Goal: Information Seeking & Learning: Find specific page/section

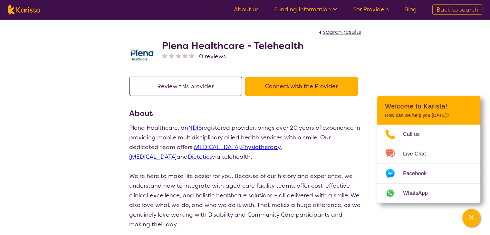
click at [450, 8] on span "Back to search" at bounding box center [458, 10] width 42 height 8
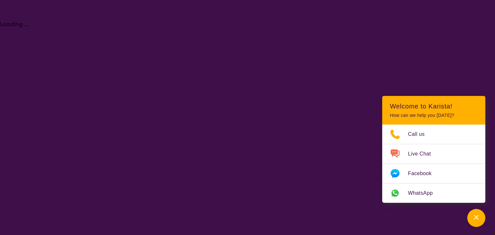
select select "[MEDICAL_DATA]"
select select "AD"
select select "NDIS"
select select "[MEDICAL_DATA]"
select select "AD"
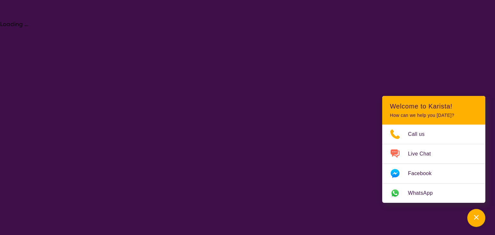
select select "NDIS"
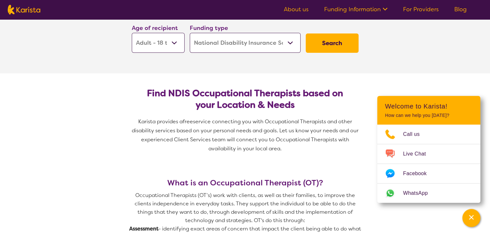
scroll to position [113, 0]
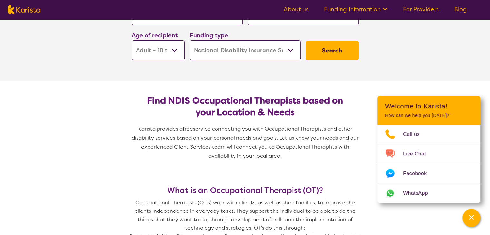
click at [321, 49] on button "Search" at bounding box center [332, 50] width 53 height 19
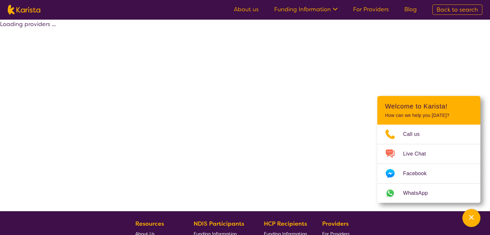
select select "by_score"
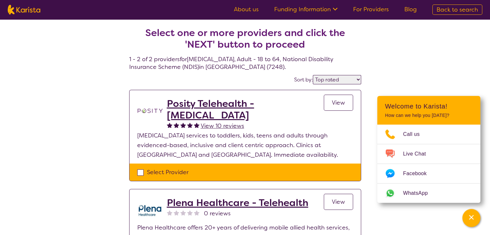
select select "[MEDICAL_DATA]"
select select "AD"
select select "NDIS"
select select "[MEDICAL_DATA]"
select select "AD"
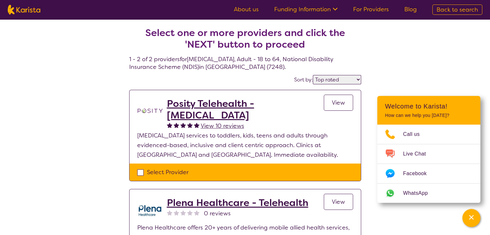
select select "NDIS"
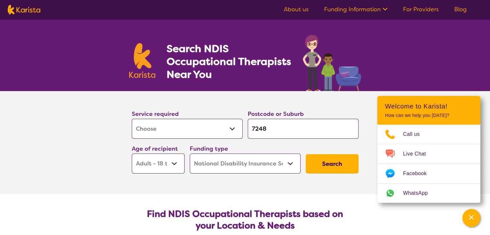
drag, startPoint x: 274, startPoint y: 127, endPoint x: 251, endPoint y: 128, distance: 22.6
click at [251, 128] on input "7248" at bounding box center [303, 129] width 111 height 20
